Goal: Transaction & Acquisition: Purchase product/service

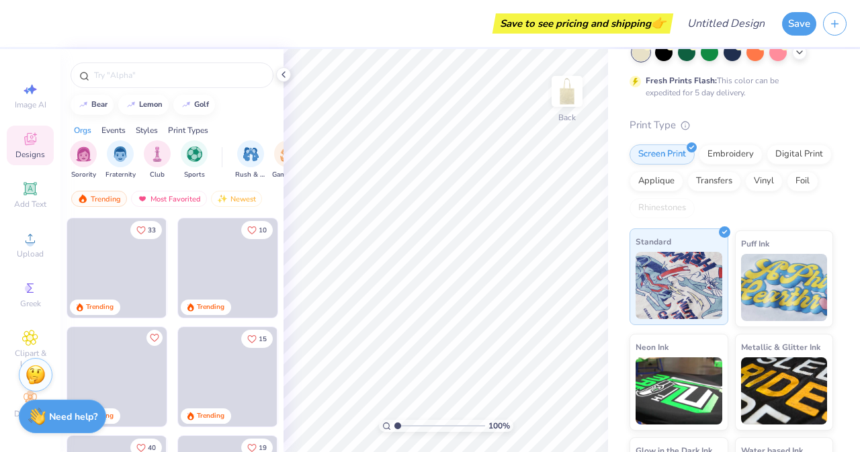
scroll to position [165, 0]
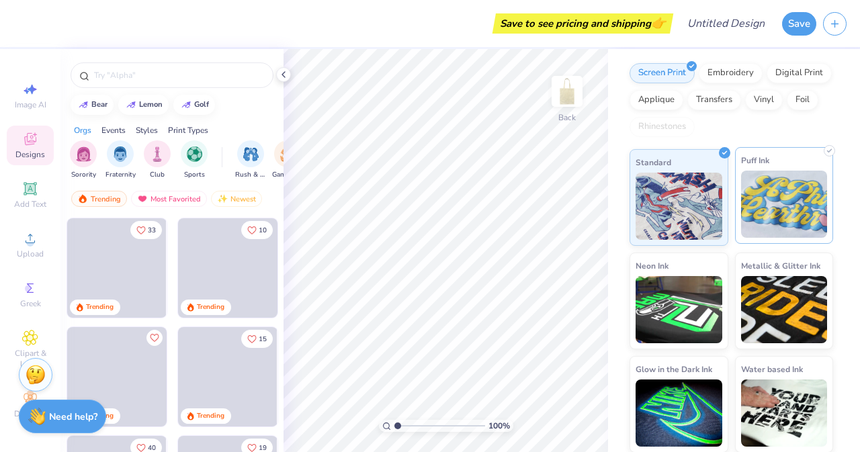
click at [767, 207] on img at bounding box center [784, 204] width 87 height 67
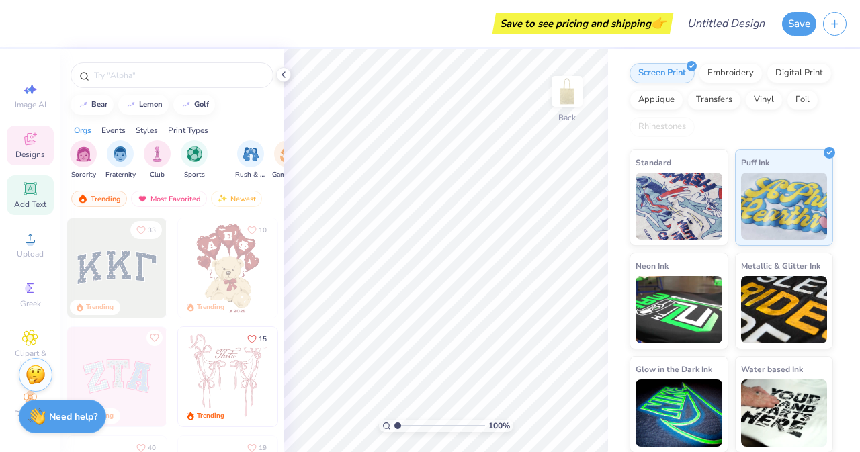
click at [21, 188] on div "Add Text" at bounding box center [30, 195] width 47 height 40
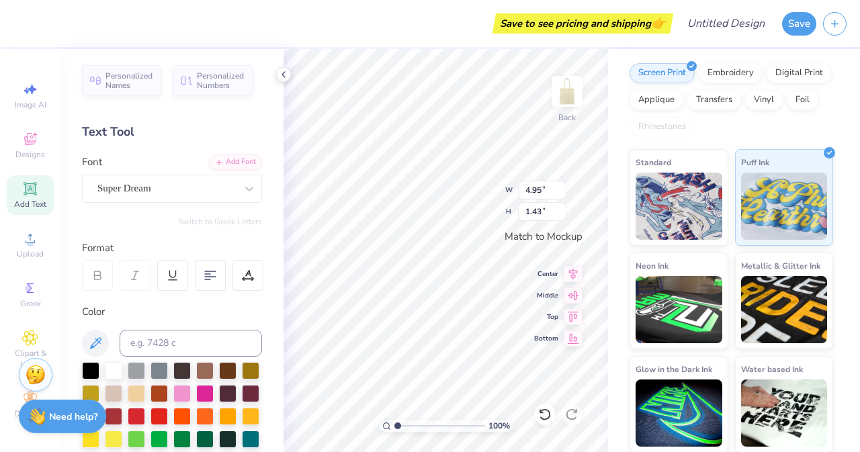
scroll to position [11, 1]
type textarea "t"
type textarea "TO LOVE RUNNING IS TO MAKE IT A SPACE OTHERS CAN LOVE TOO"
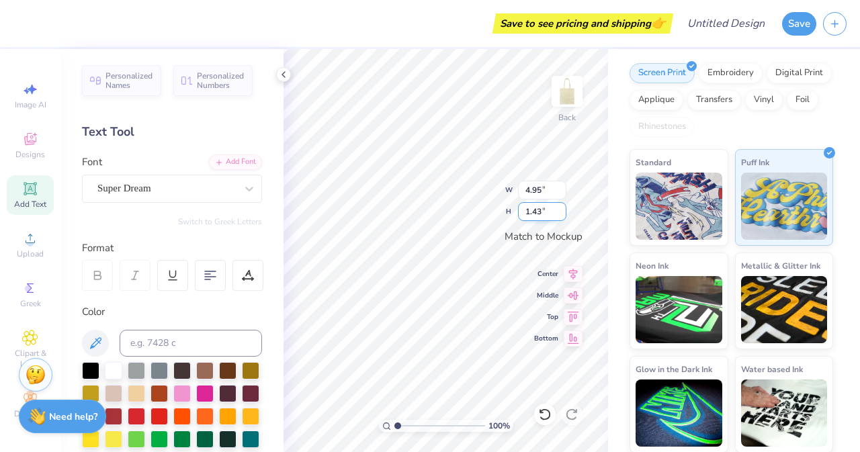
click at [561, 217] on input "1.42" at bounding box center [542, 211] width 48 height 19
type input "1.41"
click at [561, 217] on input "1.41" at bounding box center [542, 211] width 48 height 19
type input "7.38"
click at [561, 217] on input "1.4" at bounding box center [542, 211] width 48 height 19
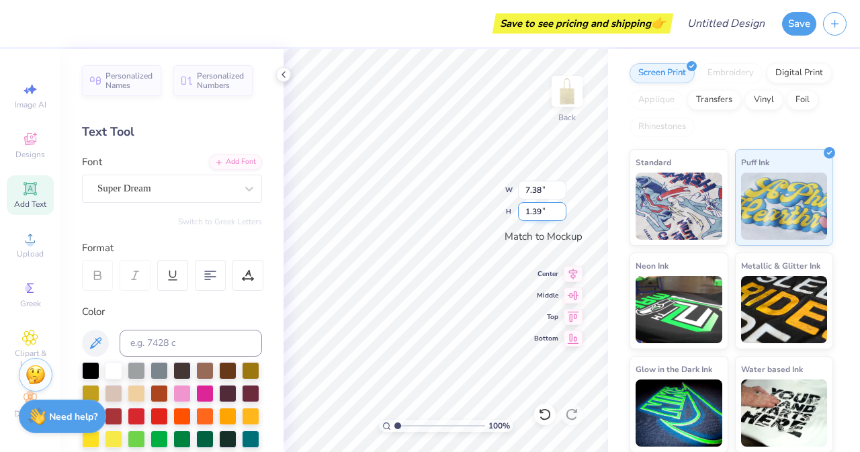
click at [561, 217] on input "1.39" at bounding box center [542, 211] width 48 height 19
type input "1.38"
click at [561, 217] on input "1.38" at bounding box center [542, 211] width 48 height 19
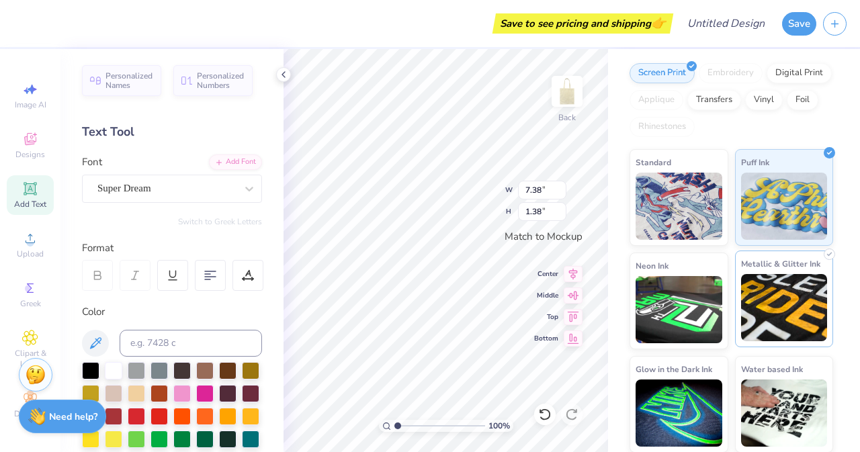
click at [767, 318] on img at bounding box center [784, 307] width 87 height 67
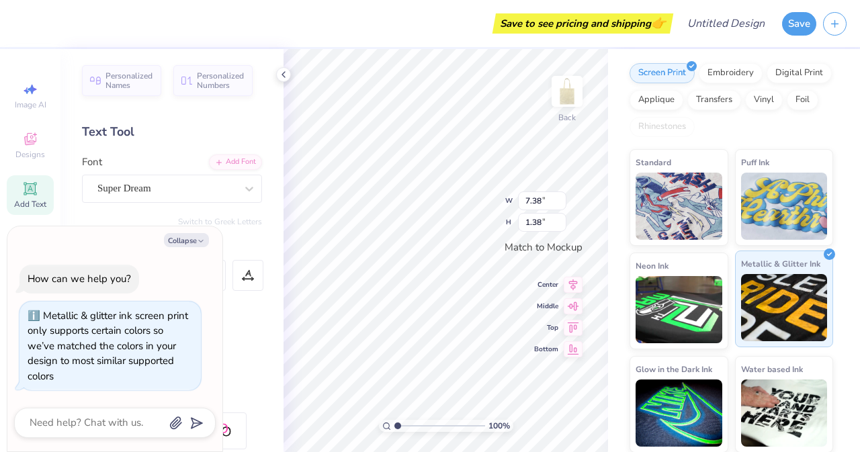
type input "0.79"
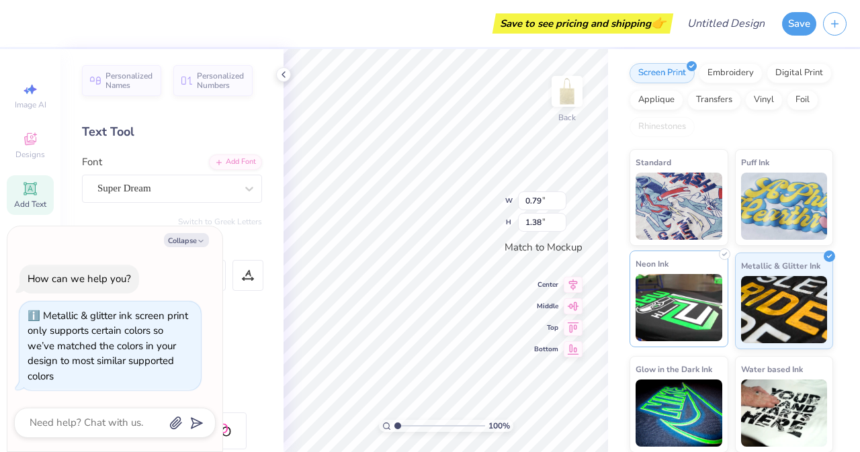
click at [677, 312] on img at bounding box center [678, 307] width 87 height 67
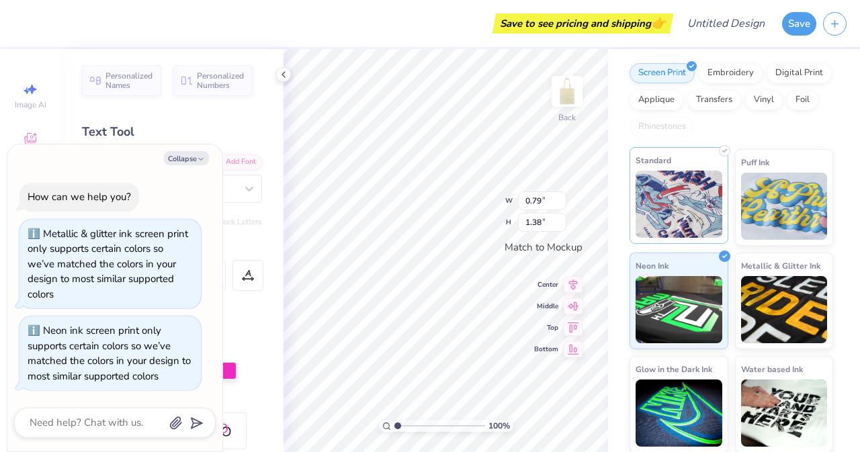
click at [673, 226] on img at bounding box center [678, 204] width 87 height 67
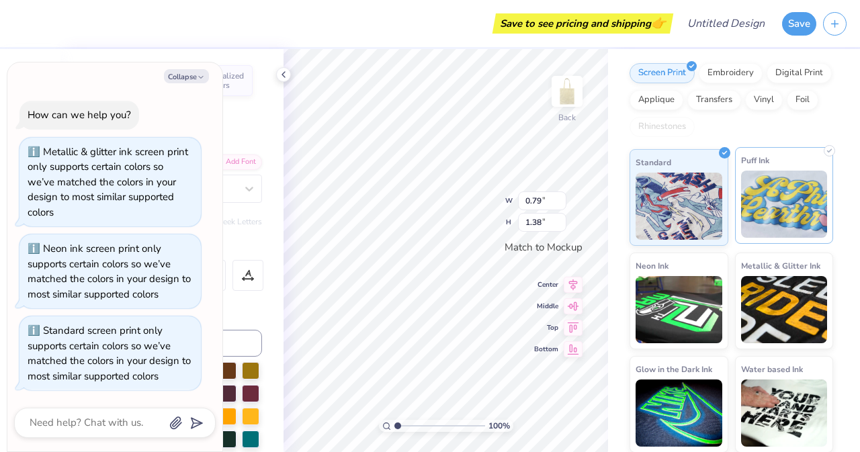
click at [772, 199] on img at bounding box center [784, 204] width 87 height 67
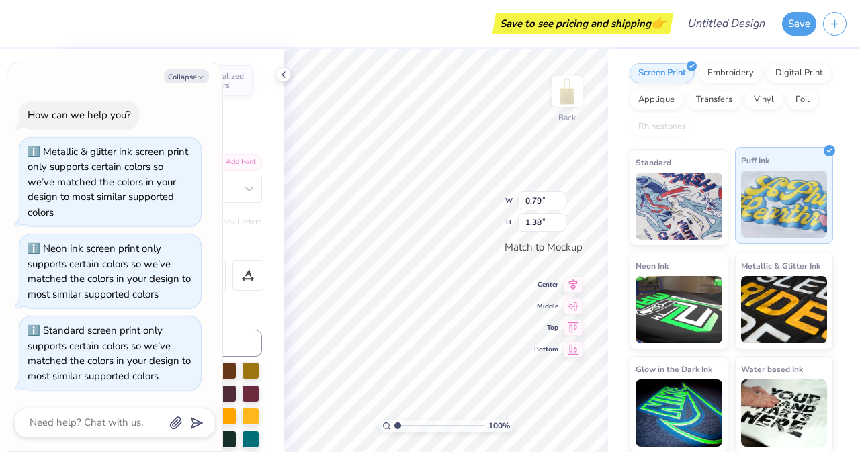
type textarea "x"
click at [560, 218] on input "1.39" at bounding box center [542, 222] width 48 height 19
click at [560, 218] on input "1.4" at bounding box center [542, 222] width 48 height 19
click at [560, 218] on input "1.41" at bounding box center [542, 222] width 48 height 19
type input "1.42"
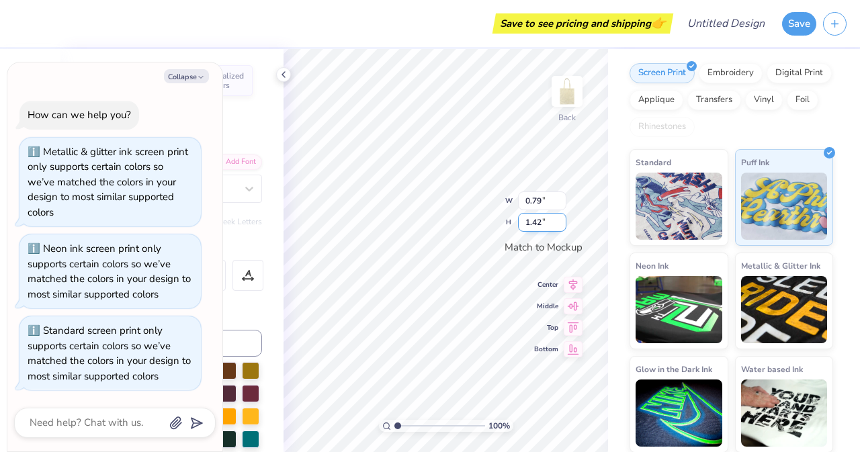
click at [560, 218] on input "1.42" at bounding box center [542, 222] width 48 height 19
click at [110, 347] on div "Standard screen print only supports certain colors so we’ve matched the colors …" at bounding box center [109, 353] width 163 height 59
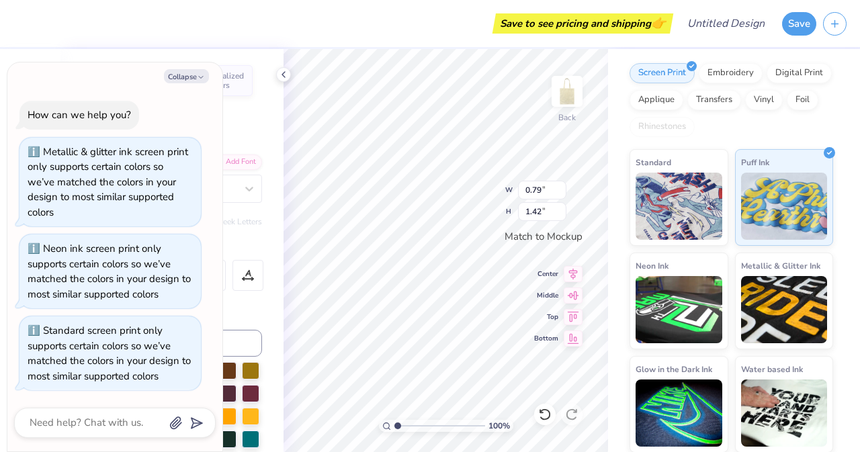
type input "0.81"
click at [288, 77] on icon at bounding box center [283, 74] width 11 height 11
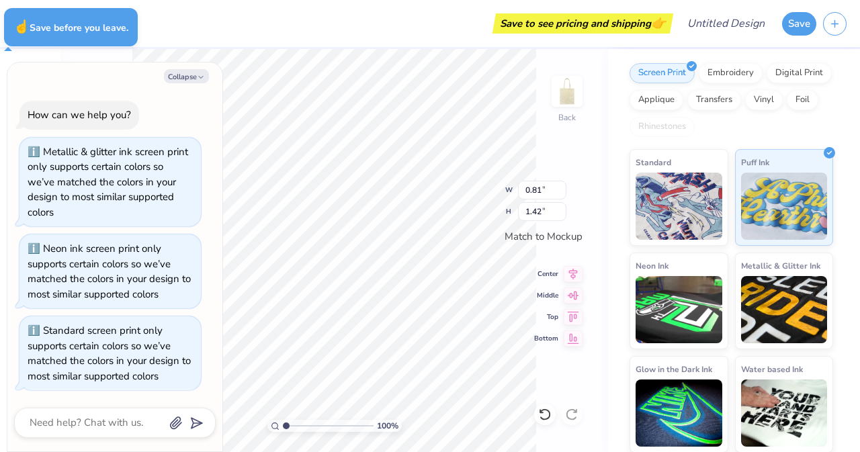
type textarea "x"
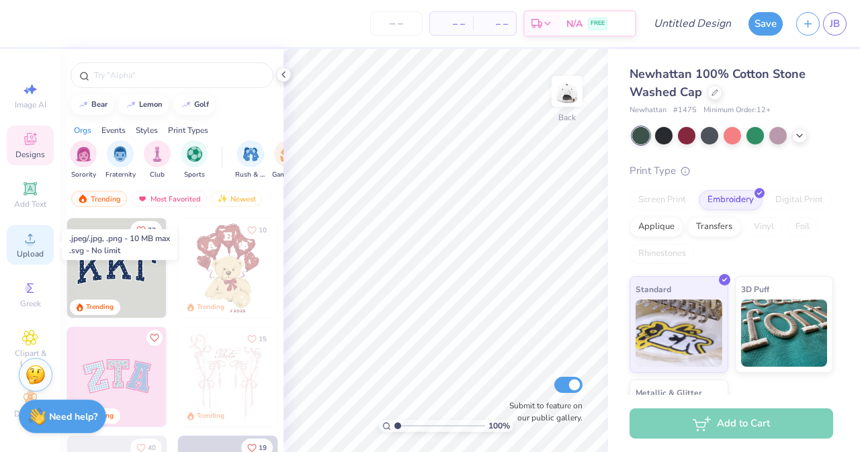
click at [34, 253] on span "Upload" at bounding box center [30, 253] width 27 height 11
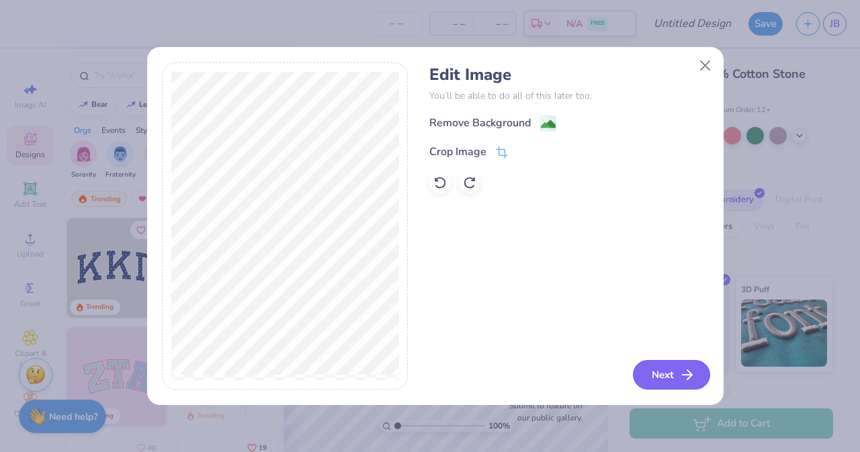
click at [658, 365] on button "Next" at bounding box center [671, 375] width 77 height 30
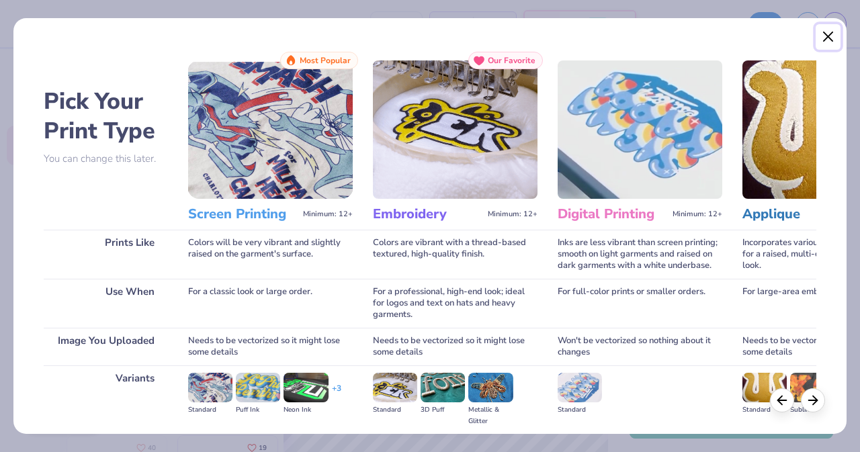
click at [830, 34] on button "Close" at bounding box center [828, 37] width 26 height 26
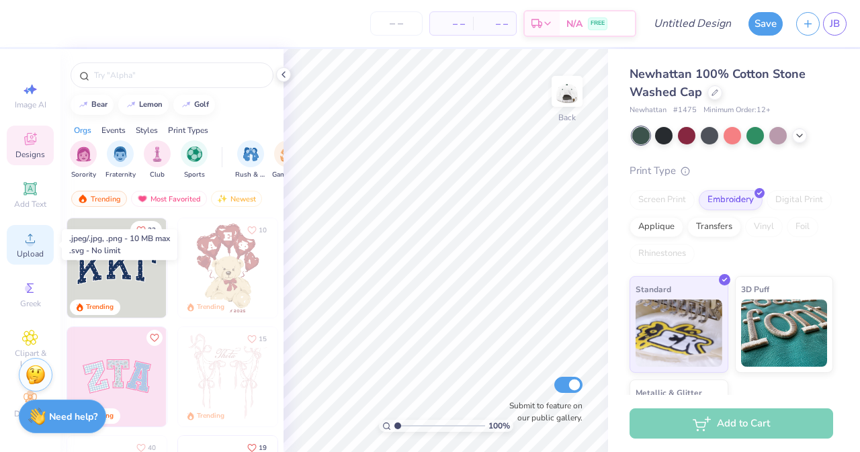
click at [25, 241] on icon at bounding box center [30, 238] width 16 height 16
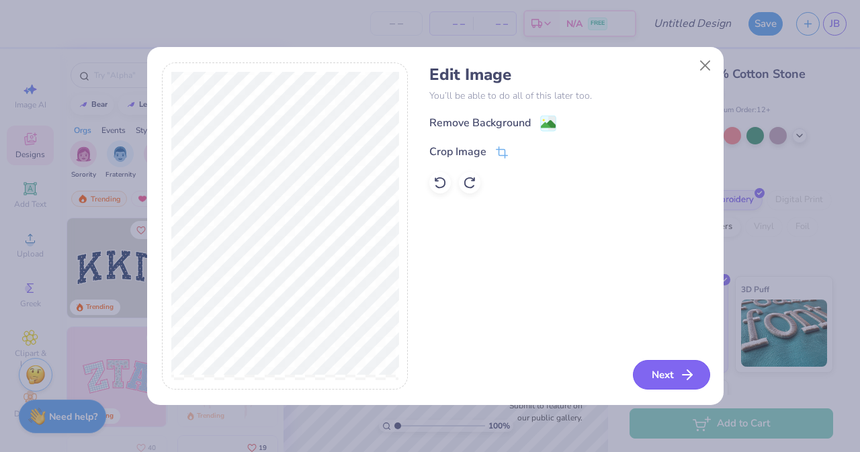
click at [665, 380] on button "Next" at bounding box center [671, 375] width 77 height 30
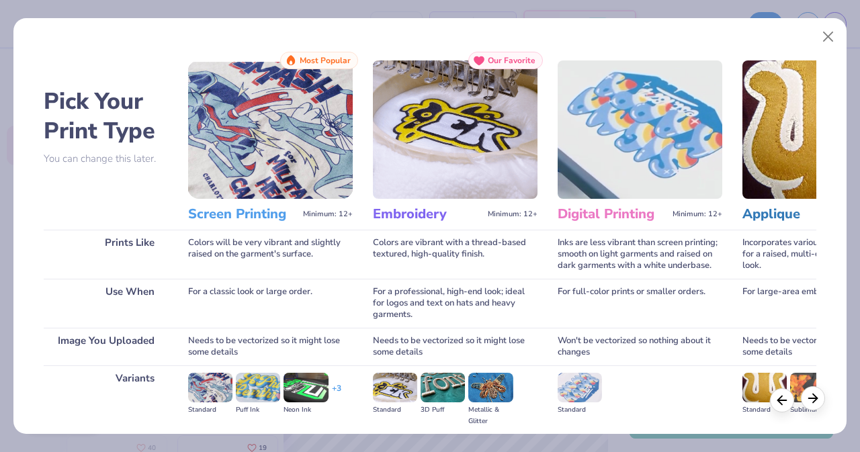
click at [815, 396] on polyline at bounding box center [814, 397] width 4 height 9
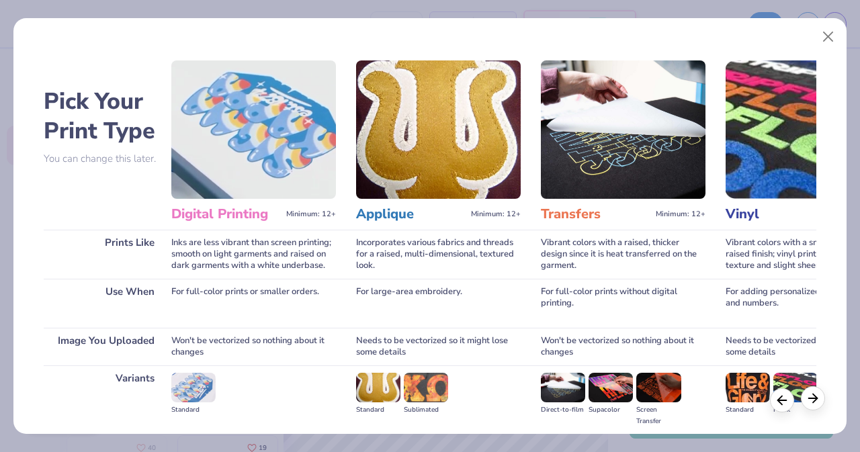
click at [815, 396] on polyline at bounding box center [814, 397] width 4 height 9
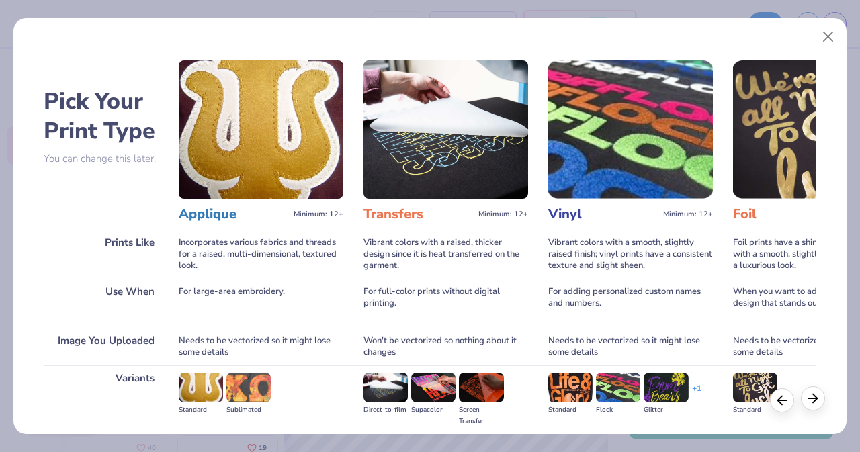
click at [815, 396] on polyline at bounding box center [814, 397] width 4 height 9
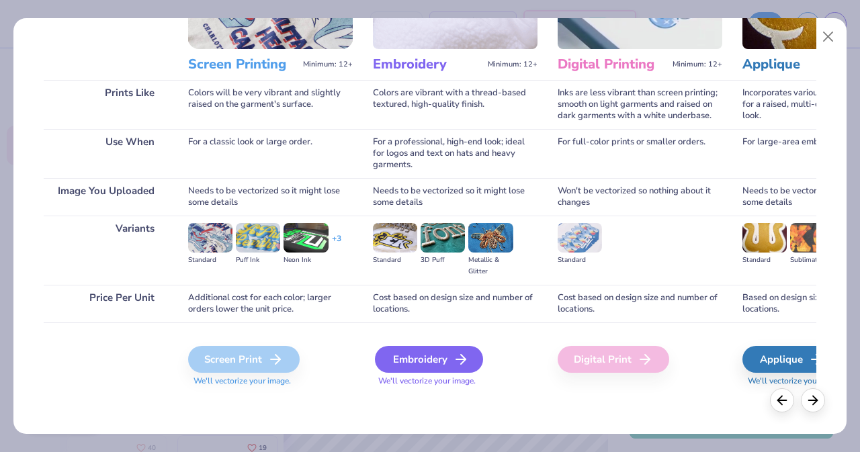
click at [432, 363] on div "Embroidery" at bounding box center [429, 359] width 108 height 27
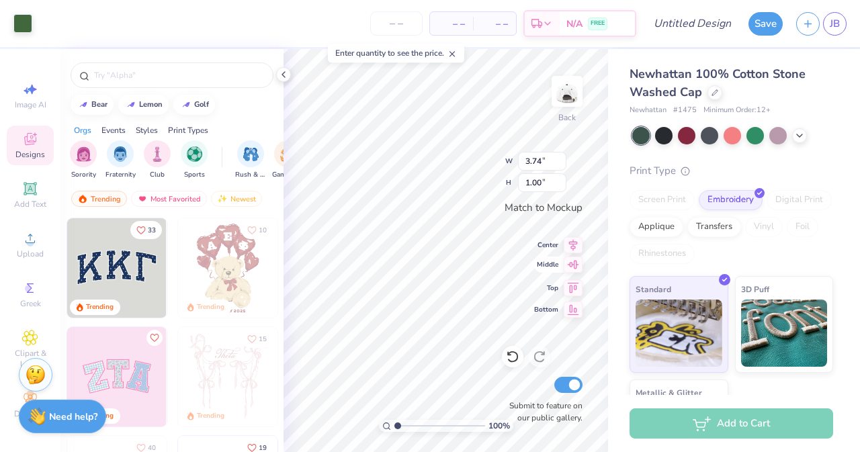
type input "3.74"
type input "1.00"
click at [616, 70] on div "Newhattan 100% Cotton Stone Washed Cap Newhattan # 1475 Minimum Order: 12 + Pri…" at bounding box center [734, 262] width 252 height 427
click at [747, 422] on div "Add to Cart" at bounding box center [730, 423] width 203 height 30
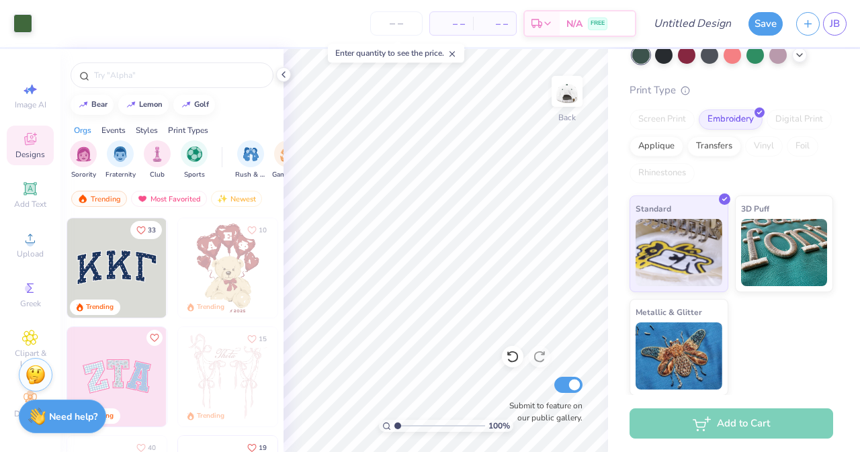
click at [776, 424] on div "Add to Cart" at bounding box center [730, 423] width 203 height 30
click at [746, 424] on div "Add to Cart" at bounding box center [730, 423] width 203 height 30
click at [698, 343] on img at bounding box center [678, 353] width 87 height 67
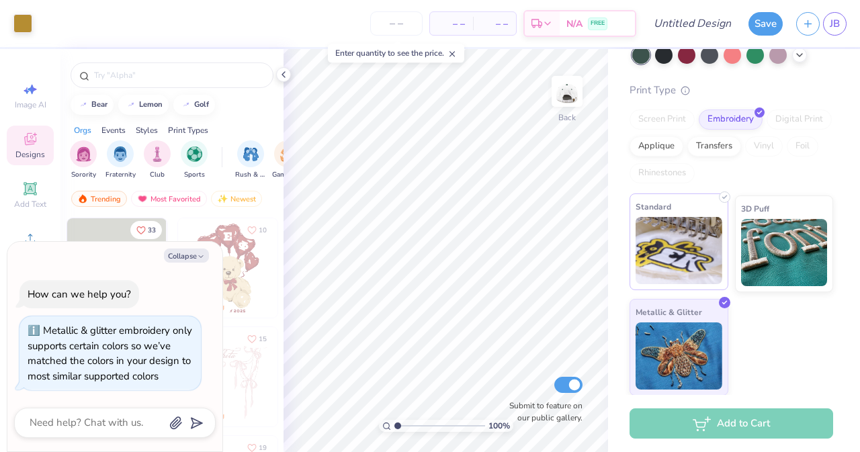
click at [695, 259] on img at bounding box center [678, 250] width 87 height 67
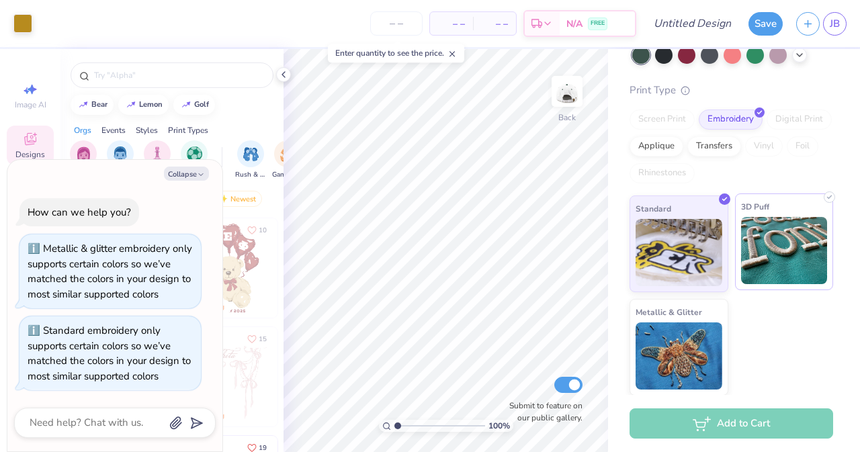
click at [798, 259] on img at bounding box center [784, 250] width 87 height 67
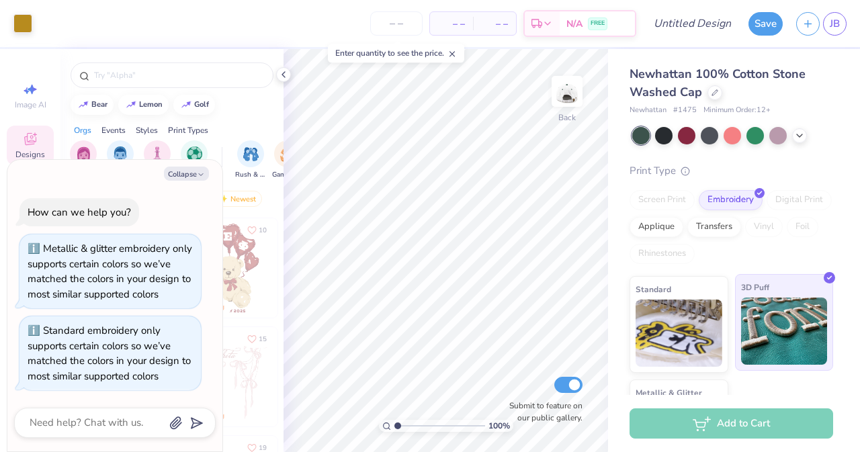
scroll to position [0, 0]
click at [800, 137] on icon at bounding box center [799, 134] width 11 height 11
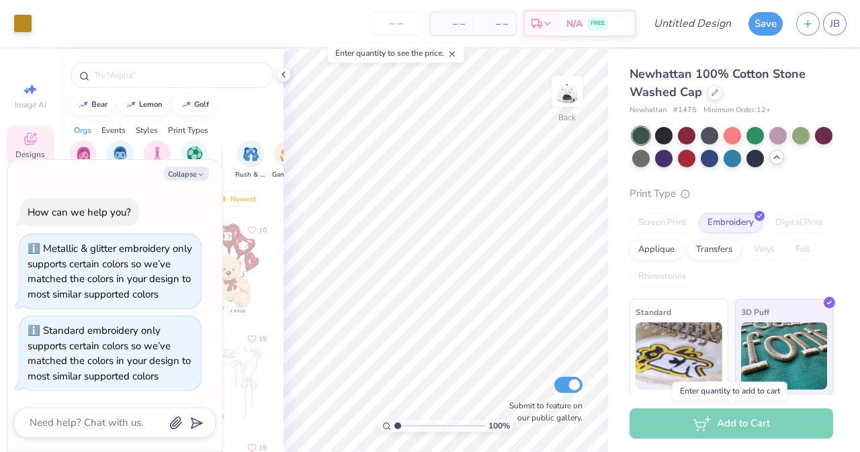
click at [753, 420] on div "Add to Cart" at bounding box center [730, 423] width 203 height 30
click at [285, 75] on icon at bounding box center [283, 74] width 11 height 11
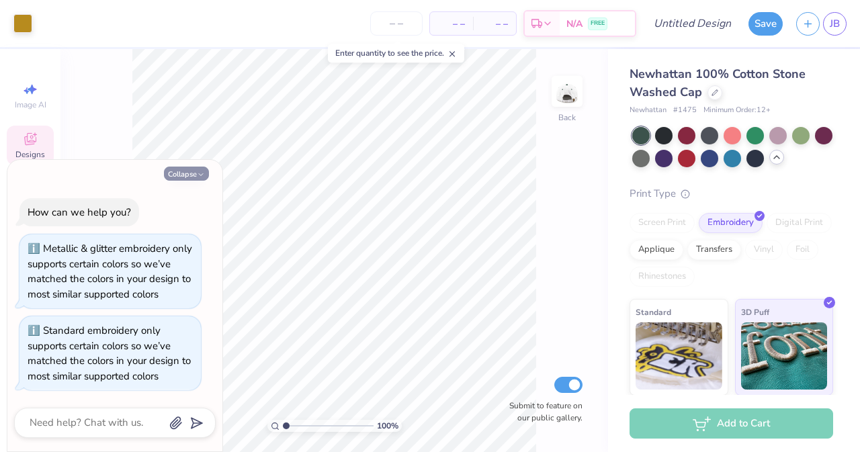
click at [187, 167] on button "Collapse" at bounding box center [186, 174] width 45 height 14
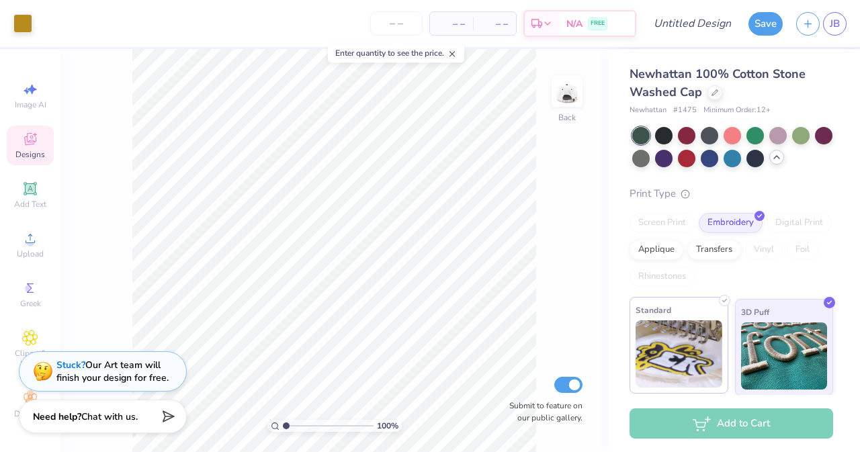
scroll to position [37, 0]
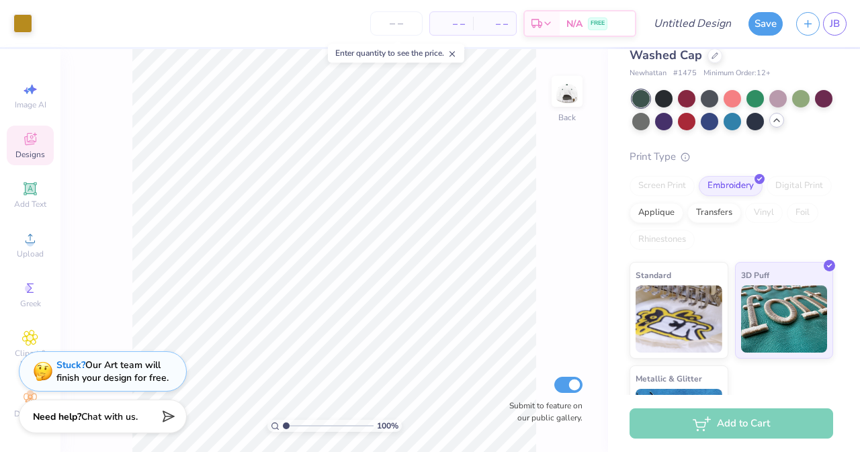
click at [641, 96] on div at bounding box center [640, 98] width 17 height 17
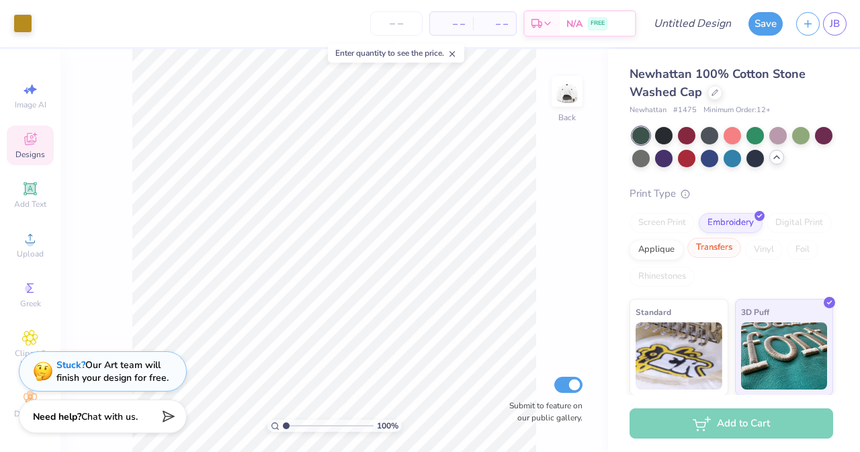
scroll to position [103, 0]
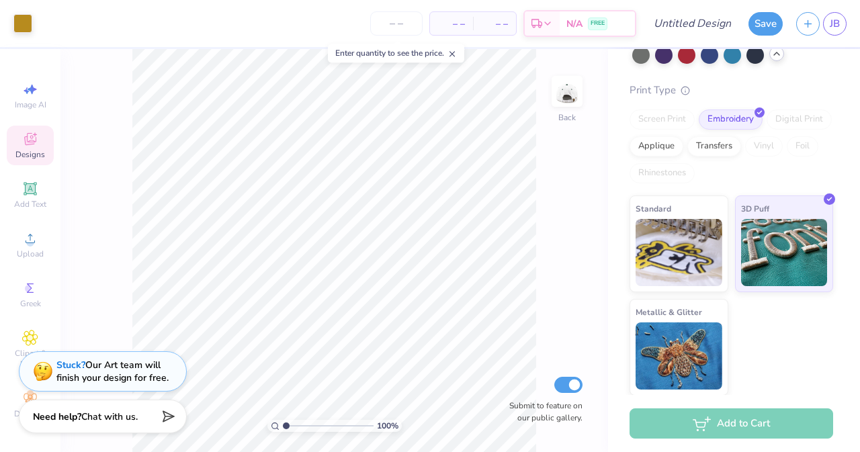
click at [765, 414] on div "Add to Cart" at bounding box center [730, 423] width 203 height 30
click at [761, 431] on div "Add to Cart" at bounding box center [730, 423] width 203 height 30
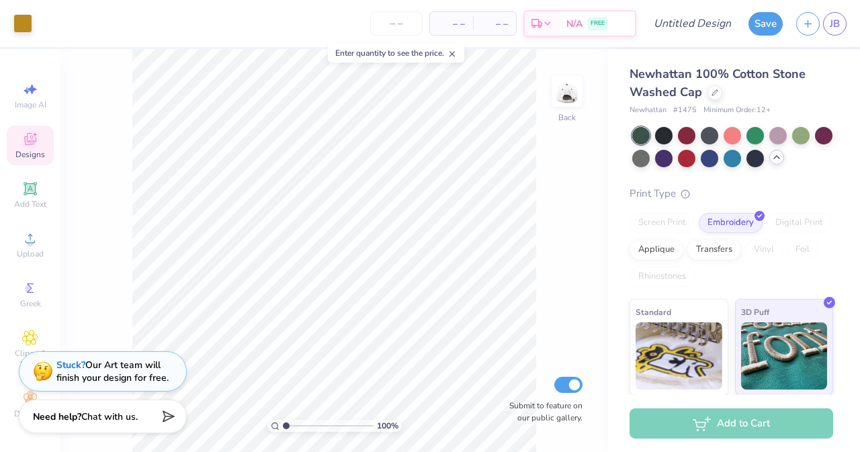
click at [742, 115] on span "Minimum Order: 12 +" at bounding box center [736, 110] width 67 height 11
click at [711, 93] on icon at bounding box center [714, 91] width 7 height 7
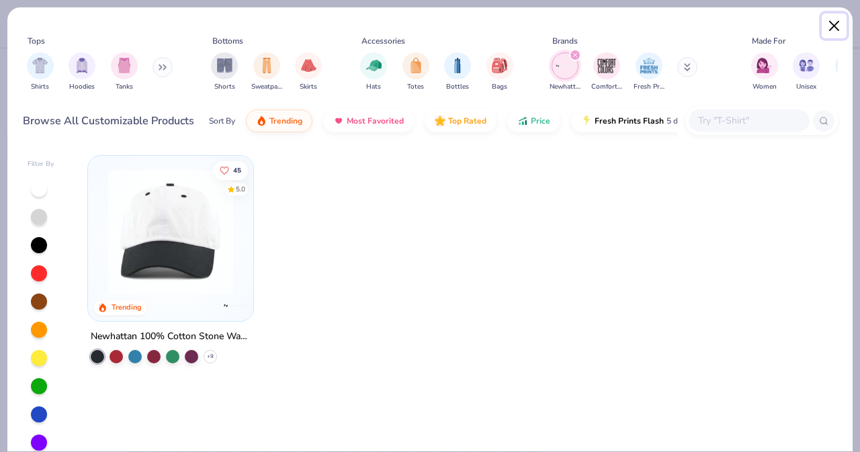
click at [841, 29] on button "Close" at bounding box center [834, 26] width 26 height 26
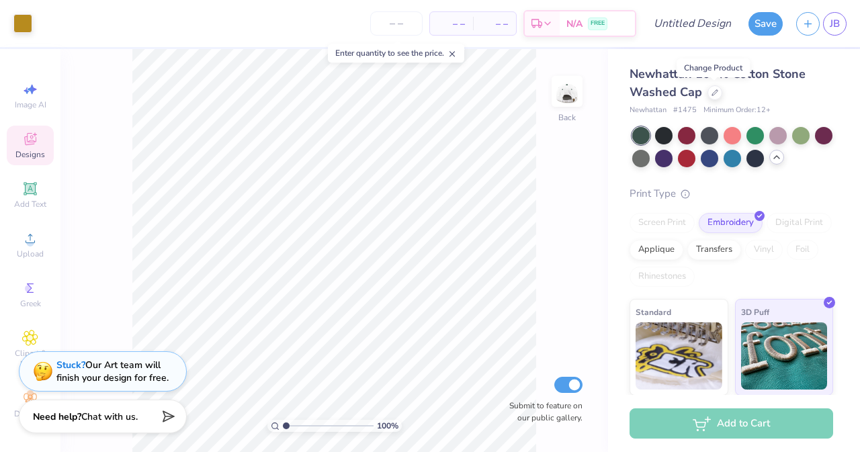
scroll to position [103, 0]
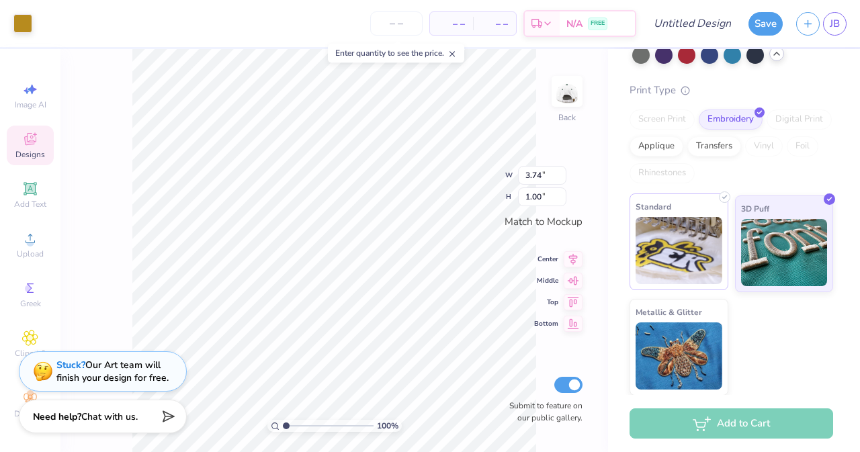
click at [685, 259] on img at bounding box center [678, 250] width 87 height 67
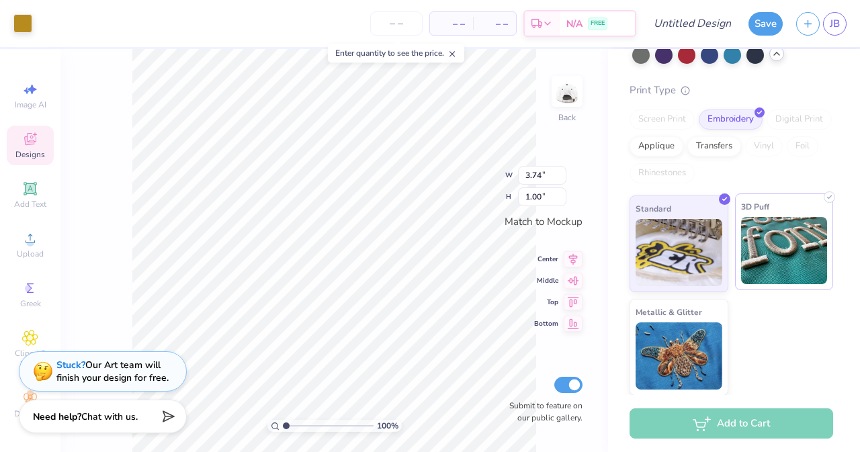
click at [745, 246] on img at bounding box center [784, 250] width 87 height 67
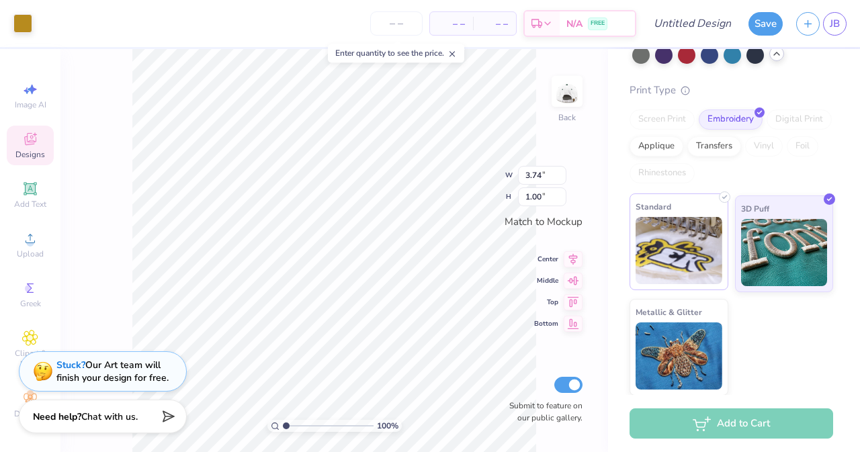
scroll to position [0, 0]
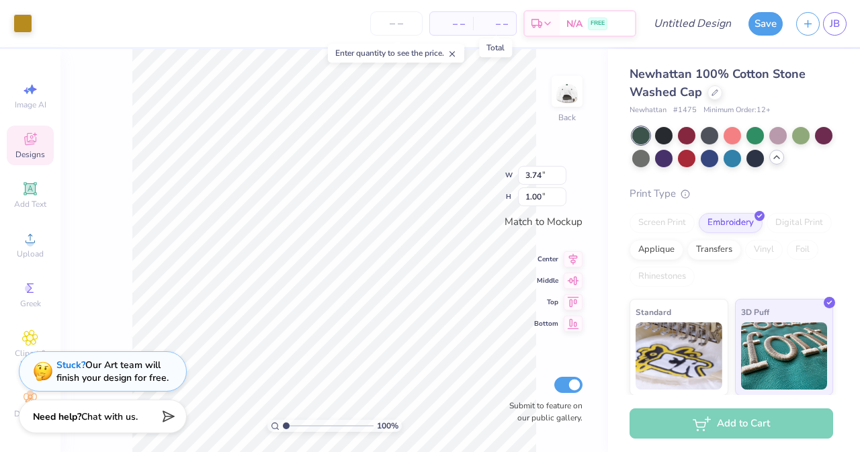
click at [483, 22] on span "– –" at bounding box center [494, 24] width 27 height 14
click at [495, 25] on span "– –" at bounding box center [494, 24] width 27 height 14
click at [505, 24] on span "– –" at bounding box center [494, 24] width 27 height 14
click at [438, 13] on div "– – Per Item" at bounding box center [451, 23] width 43 height 23
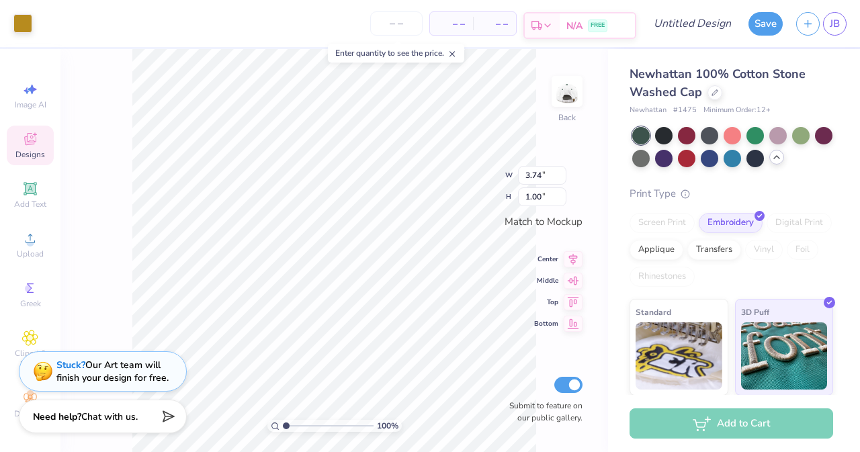
click at [588, 21] on div "N/A FREE" at bounding box center [596, 25] width 75 height 24
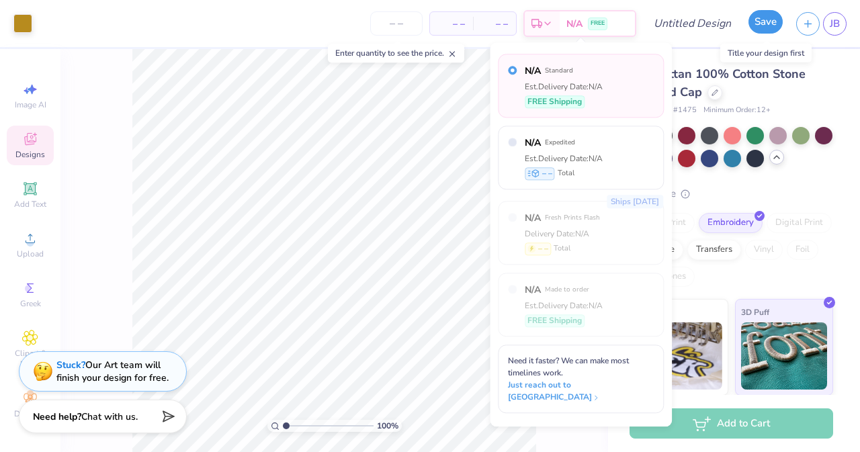
click at [768, 26] on button "Save" at bounding box center [765, 22] width 34 height 24
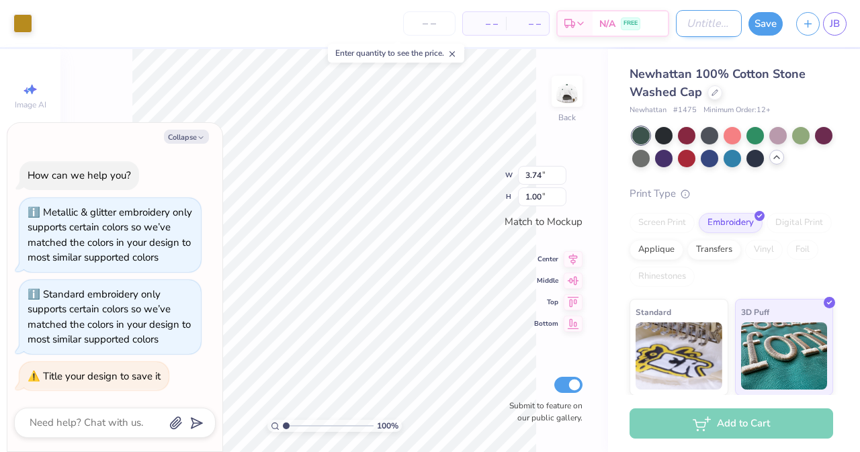
type textarea "x"
click at [698, 22] on input "Design Title" at bounding box center [709, 23] width 66 height 27
type input "r"
type textarea "x"
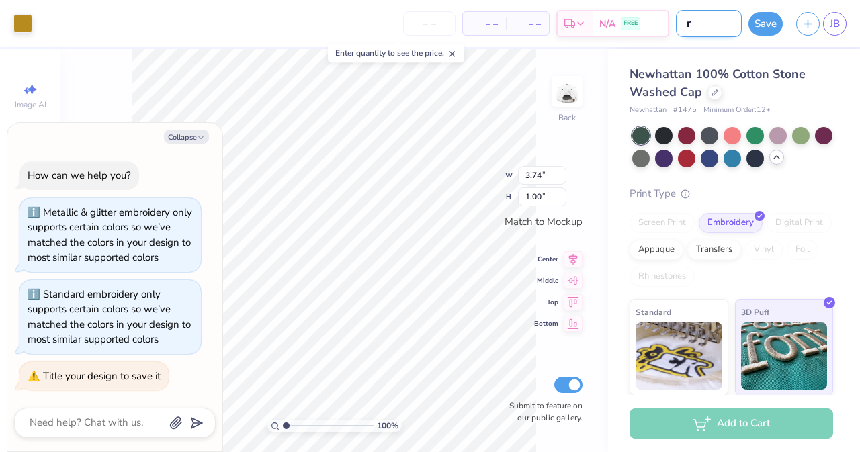
type input "r4"
type textarea "x"
type input "r4t"
type textarea "x"
type input "r4th"
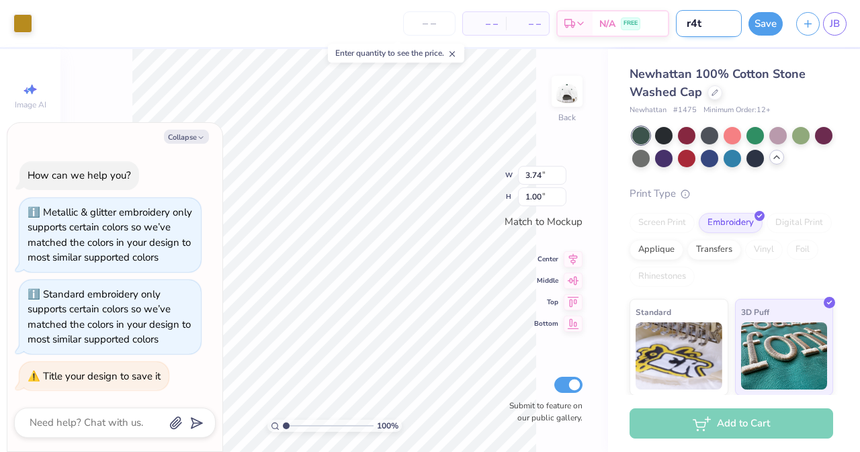
type textarea "x"
type input "r4tho"
type textarea "x"
type input "r4thoi"
type textarea "x"
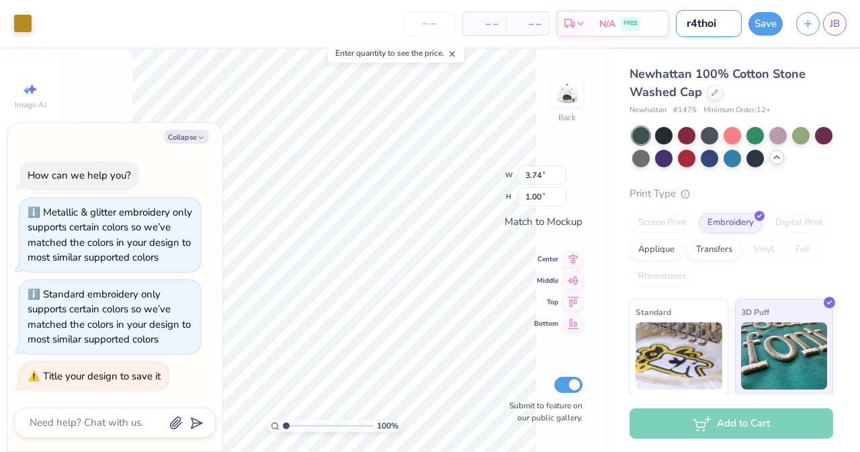
type input "r4thoi"
type textarea "x"
type input "r4thoi h"
type textarea "x"
type input "r4thoi ha"
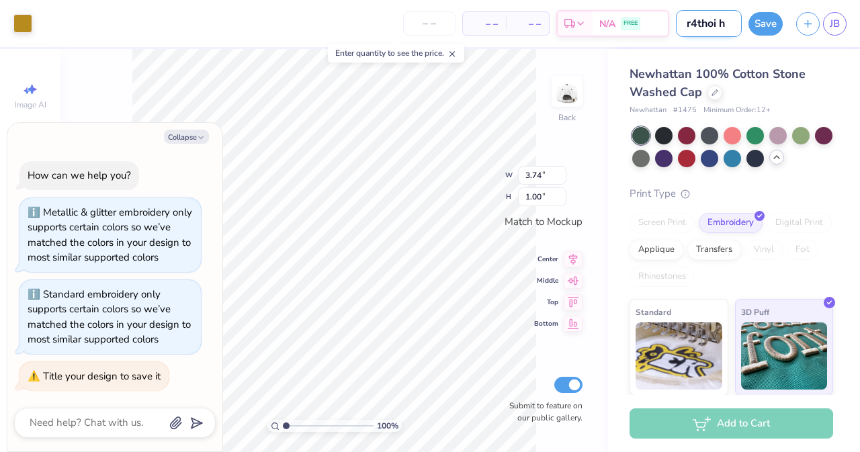
type textarea "x"
type input "r4thoi hat"
type textarea "x"
type input "r4thoi hat"
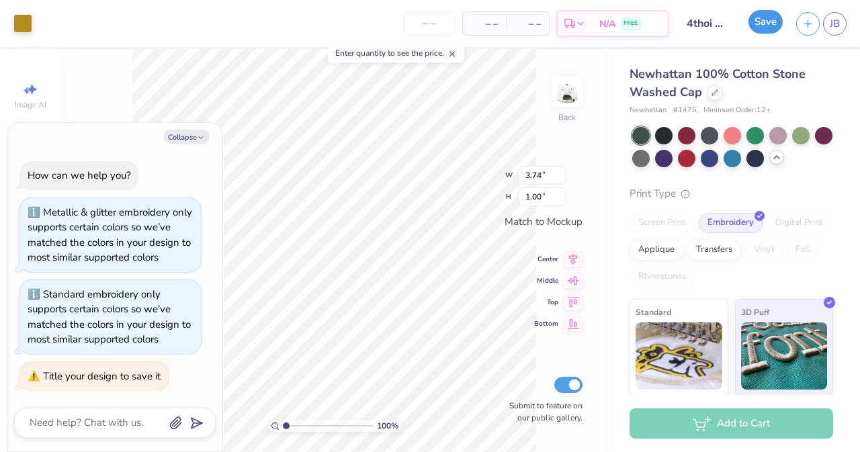
click at [773, 24] on button "Save" at bounding box center [765, 22] width 34 height 24
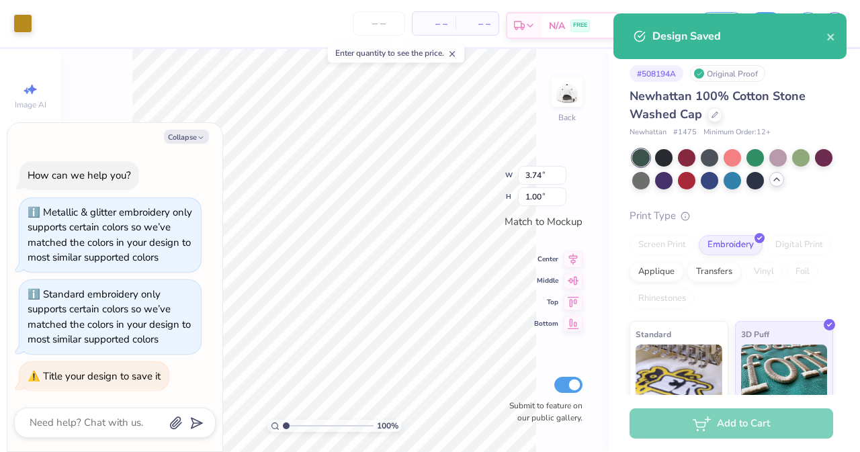
click at [560, 26] on span "N/A" at bounding box center [557, 26] width 16 height 14
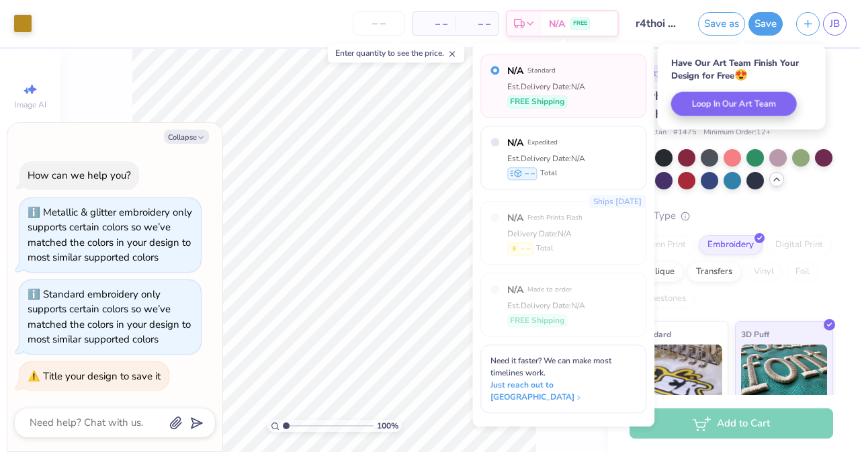
click at [481, 19] on span "– –" at bounding box center [476, 24] width 27 height 14
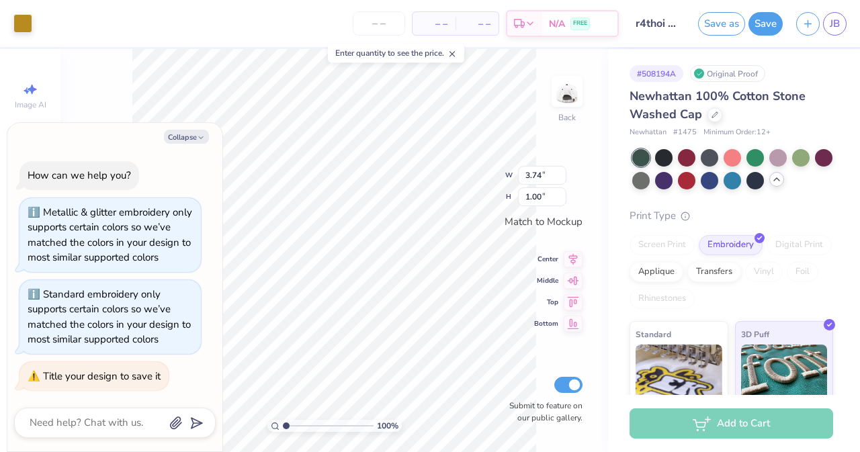
scroll to position [126, 0]
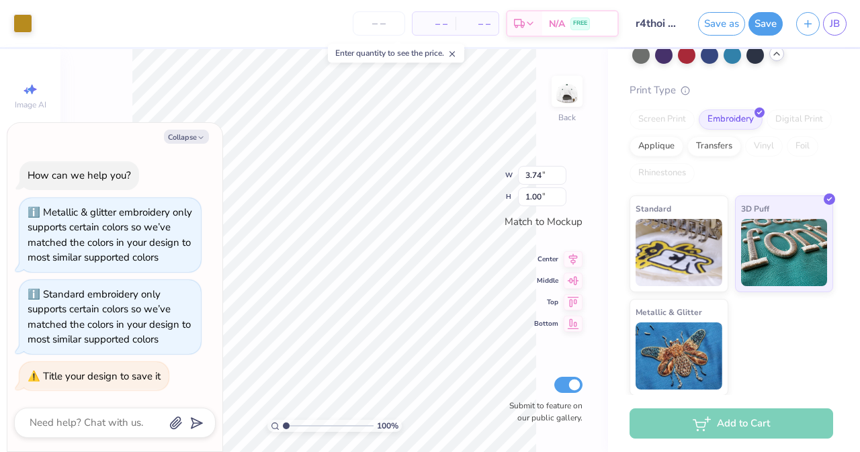
click at [757, 427] on div "Add to Cart" at bounding box center [730, 423] width 203 height 30
click at [24, 26] on div at bounding box center [22, 22] width 19 height 19
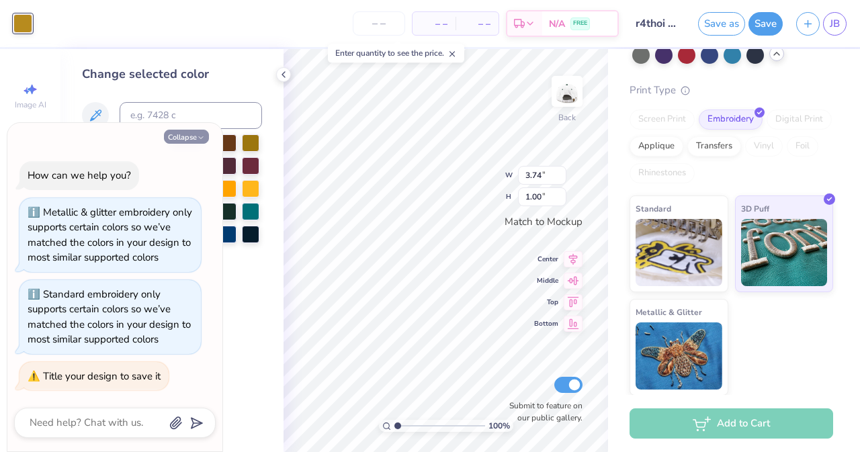
click at [196, 130] on button "Collapse" at bounding box center [186, 137] width 45 height 14
type textarea "x"
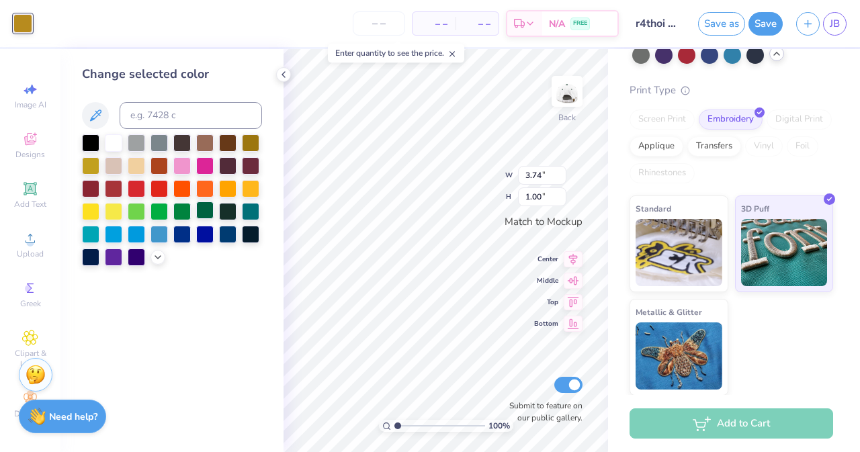
click at [209, 208] on div at bounding box center [204, 209] width 17 height 17
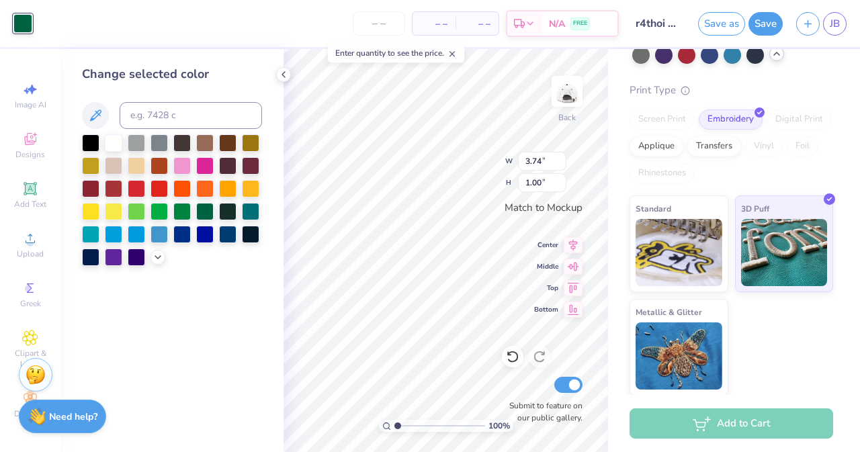
click at [242, 295] on div "Change selected color" at bounding box center [171, 250] width 223 height 403
click at [778, 422] on div "Add to Cart" at bounding box center [730, 423] width 203 height 30
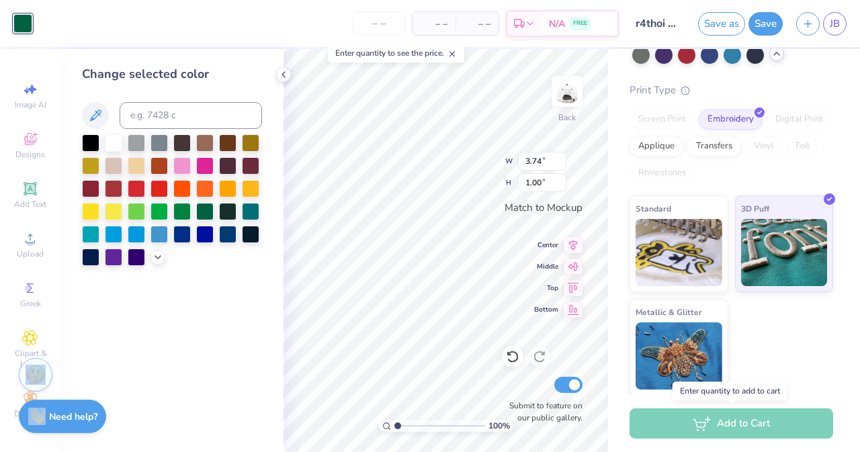
click at [778, 422] on div "Add to Cart" at bounding box center [730, 423] width 203 height 30
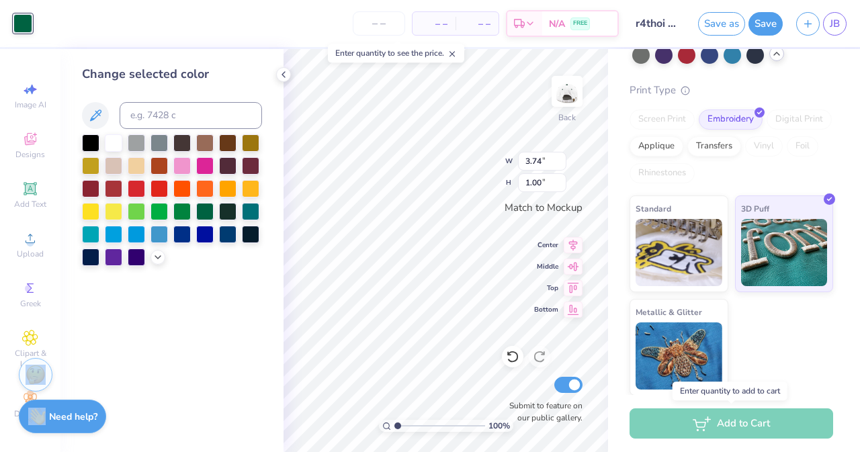
click at [778, 422] on div "Add to Cart" at bounding box center [730, 423] width 203 height 30
click at [756, 388] on div "Enter quantity to add to cart" at bounding box center [729, 390] width 115 height 19
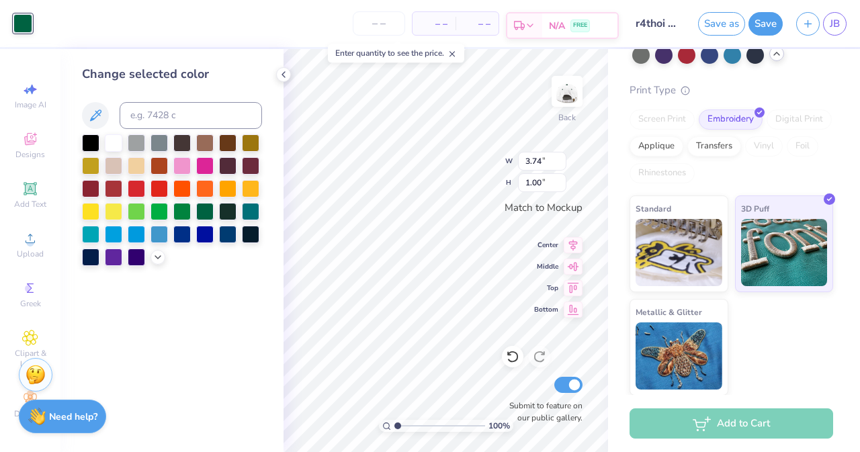
click at [530, 26] on polyline at bounding box center [529, 25] width 5 height 3
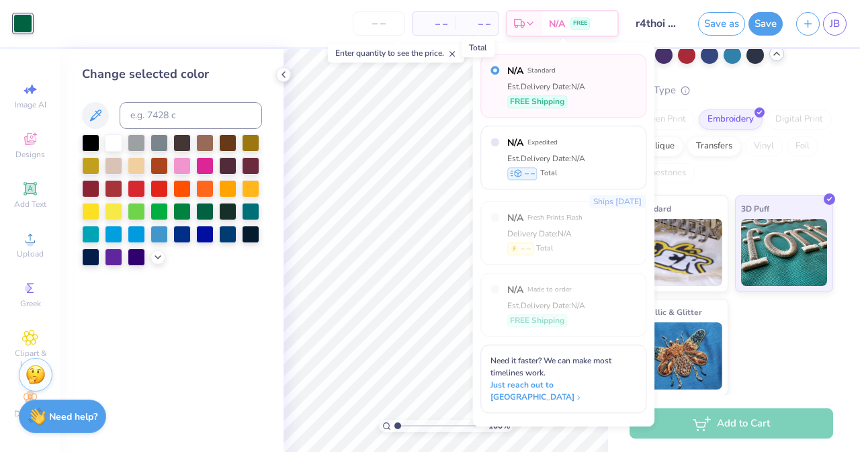
click at [478, 27] on span "– –" at bounding box center [476, 24] width 27 height 14
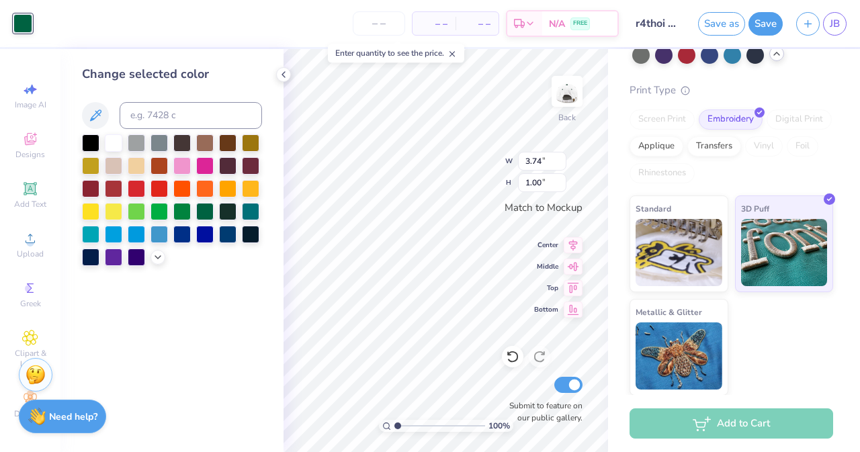
click at [423, 29] on span "– –" at bounding box center [433, 24] width 27 height 14
click at [379, 27] on input "number" at bounding box center [379, 23] width 52 height 24
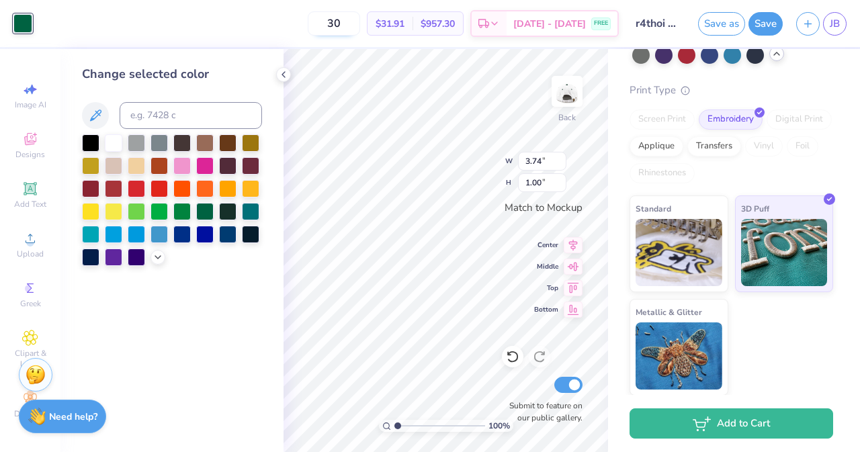
type input "3"
type input "50"
click at [586, 27] on span "[DATE] - [DATE]" at bounding box center [549, 26] width 73 height 14
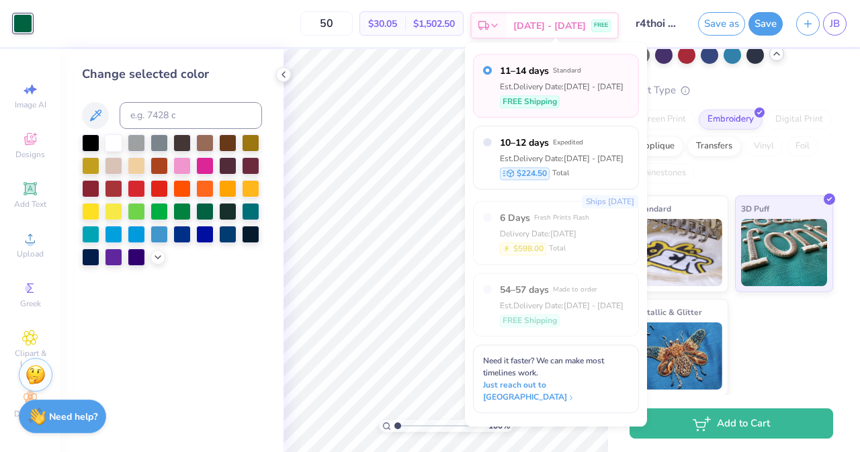
click at [586, 27] on span "[DATE] - [DATE]" at bounding box center [549, 26] width 73 height 14
